Goal: Task Accomplishment & Management: Manage account settings

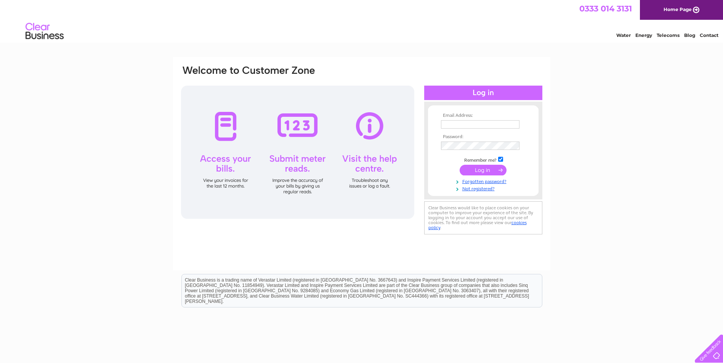
type input "artinhospitality@yahoo.com"
click at [493, 171] on input "submit" at bounding box center [482, 170] width 47 height 11
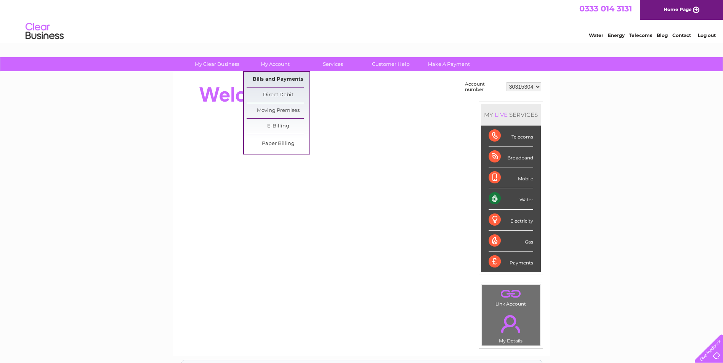
click at [272, 76] on link "Bills and Payments" at bounding box center [277, 79] width 63 height 15
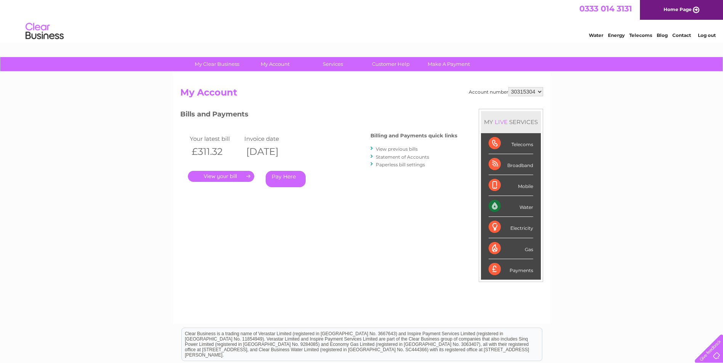
click at [226, 174] on link "." at bounding box center [221, 176] width 66 height 11
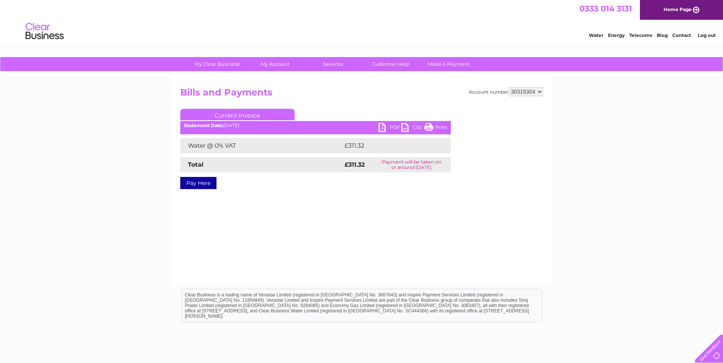
click at [392, 126] on link "PDF" at bounding box center [389, 128] width 23 height 11
click at [700, 35] on link "Log out" at bounding box center [706, 35] width 18 height 6
